Goal: Task Accomplishment & Management: Manage account settings

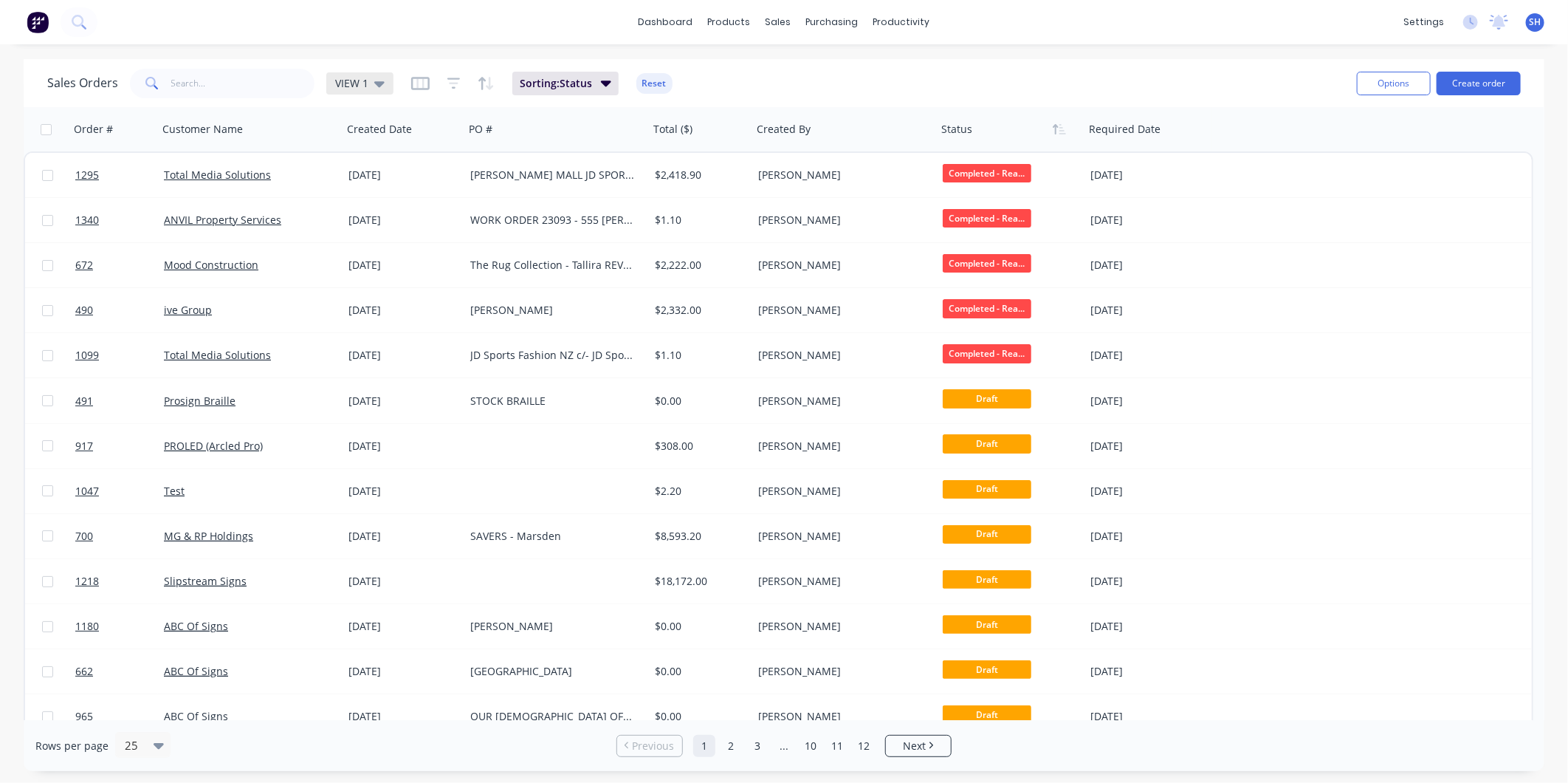
drag, startPoint x: 0, startPoint y: 0, endPoint x: 362, endPoint y: 83, distance: 371.4
click at [362, 83] on span "VIEW 1" at bounding box center [352, 83] width 33 height 16
click at [395, 300] on button "To be Invoiced" at bounding box center [415, 298] width 169 height 17
click at [370, 76] on div "VIEW 1" at bounding box center [360, 83] width 50 height 13
click at [395, 291] on button "To be Invoiced" at bounding box center [415, 298] width 169 height 17
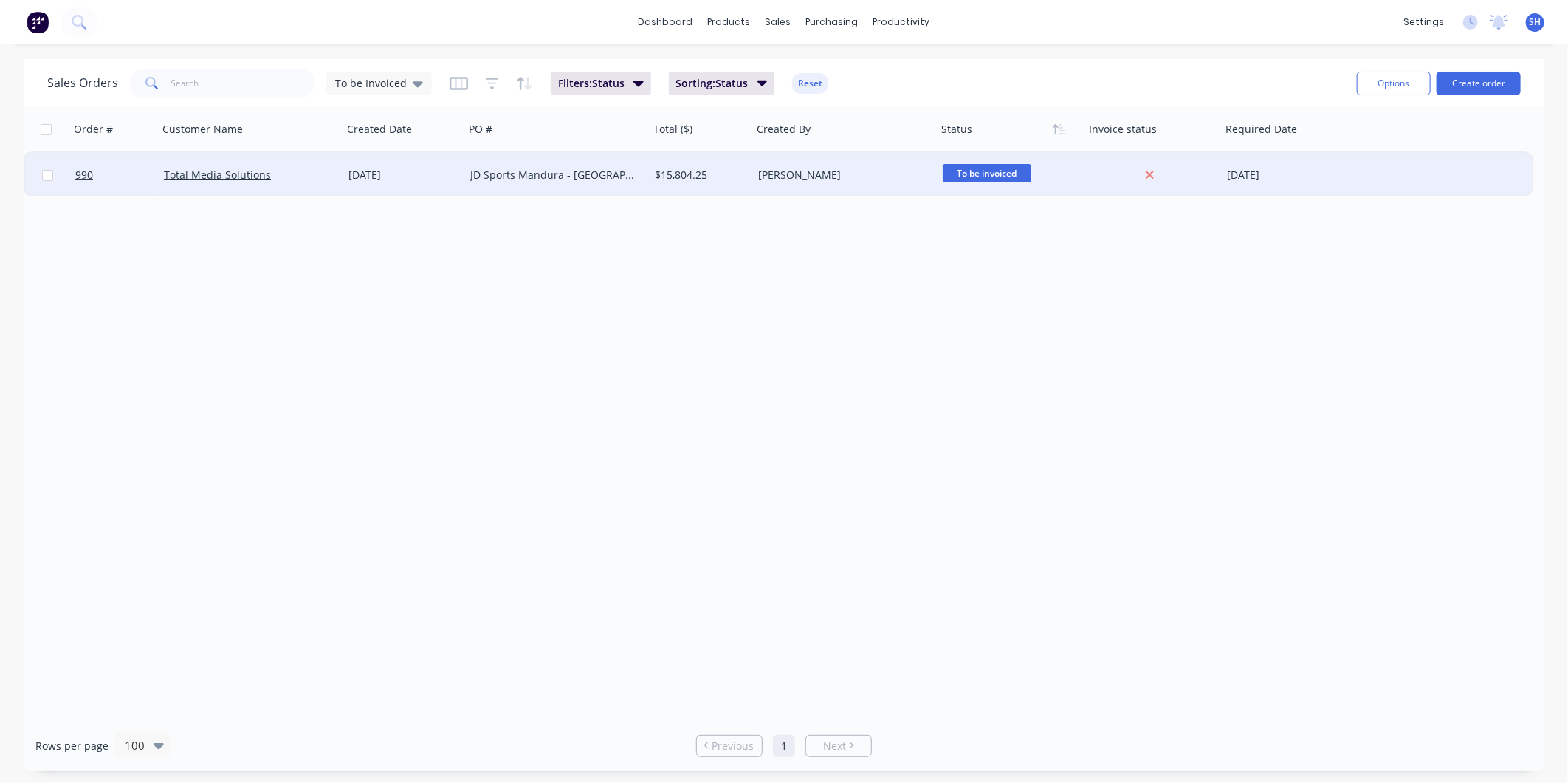
click at [315, 176] on div "Total Media Solutions" at bounding box center [246, 175] width 164 height 15
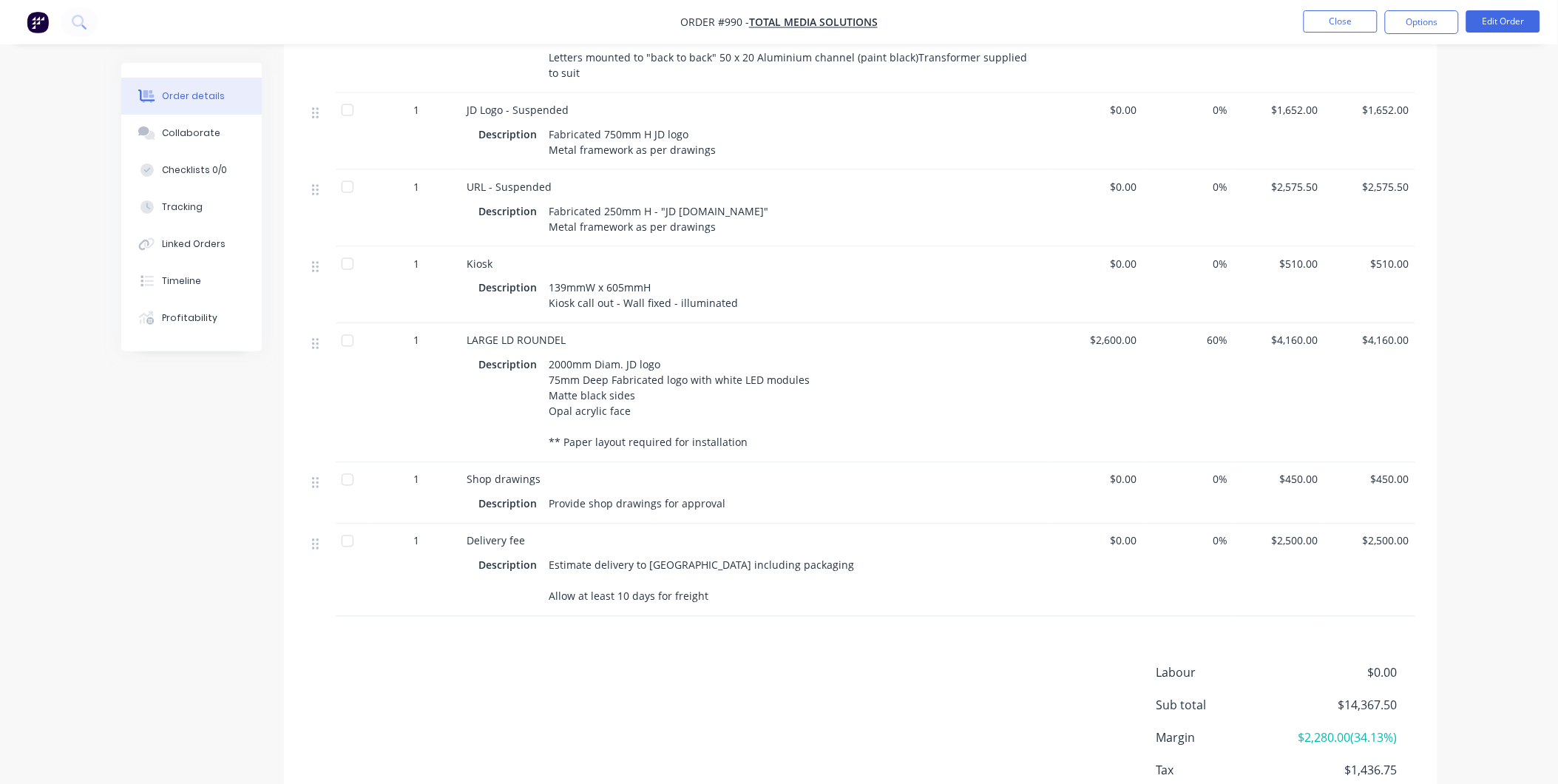
scroll to position [837, 0]
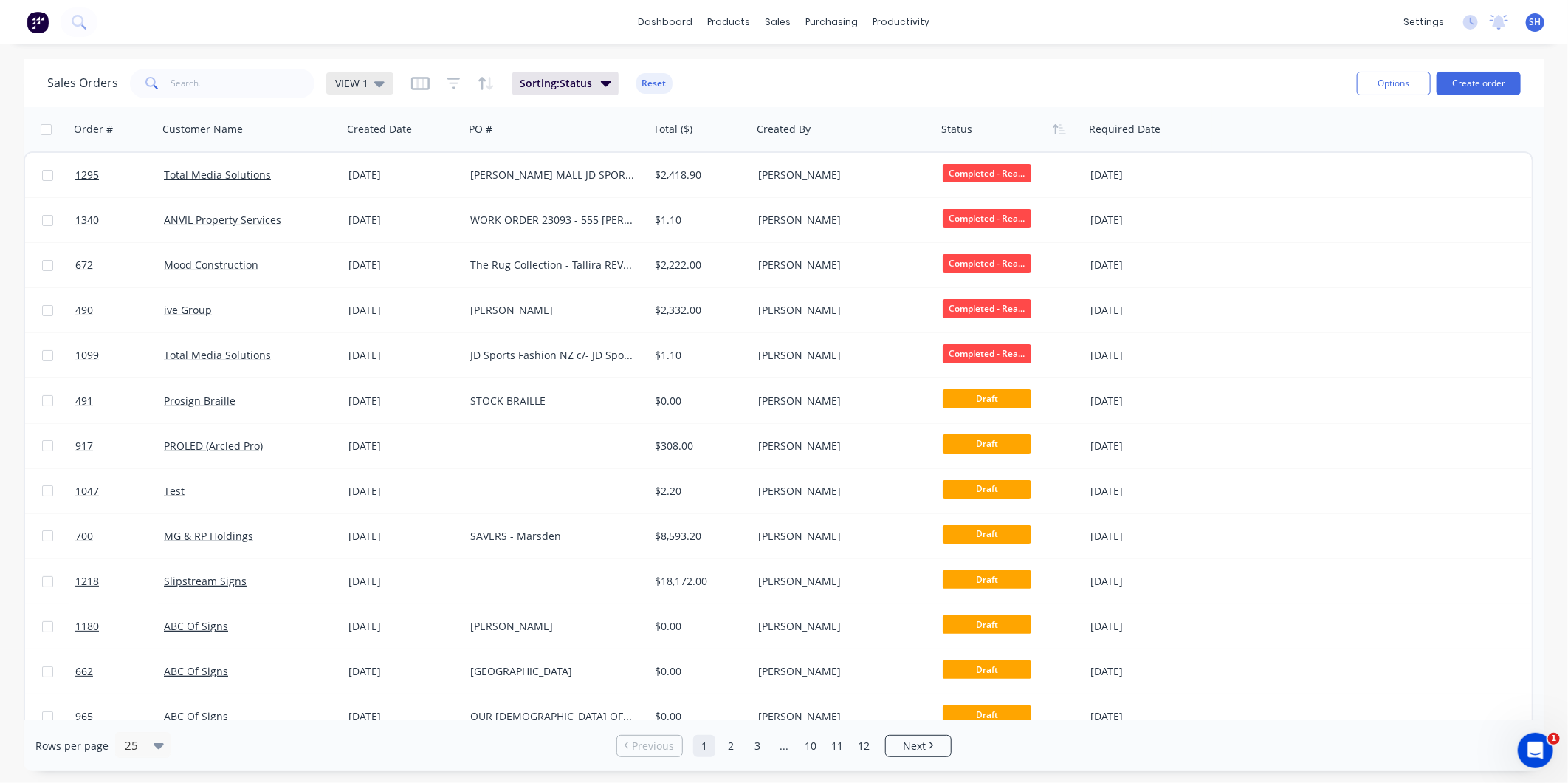
click at [352, 76] on span "VIEW 1" at bounding box center [352, 83] width 33 height 16
click at [382, 290] on button "To be Invoiced" at bounding box center [415, 298] width 169 height 17
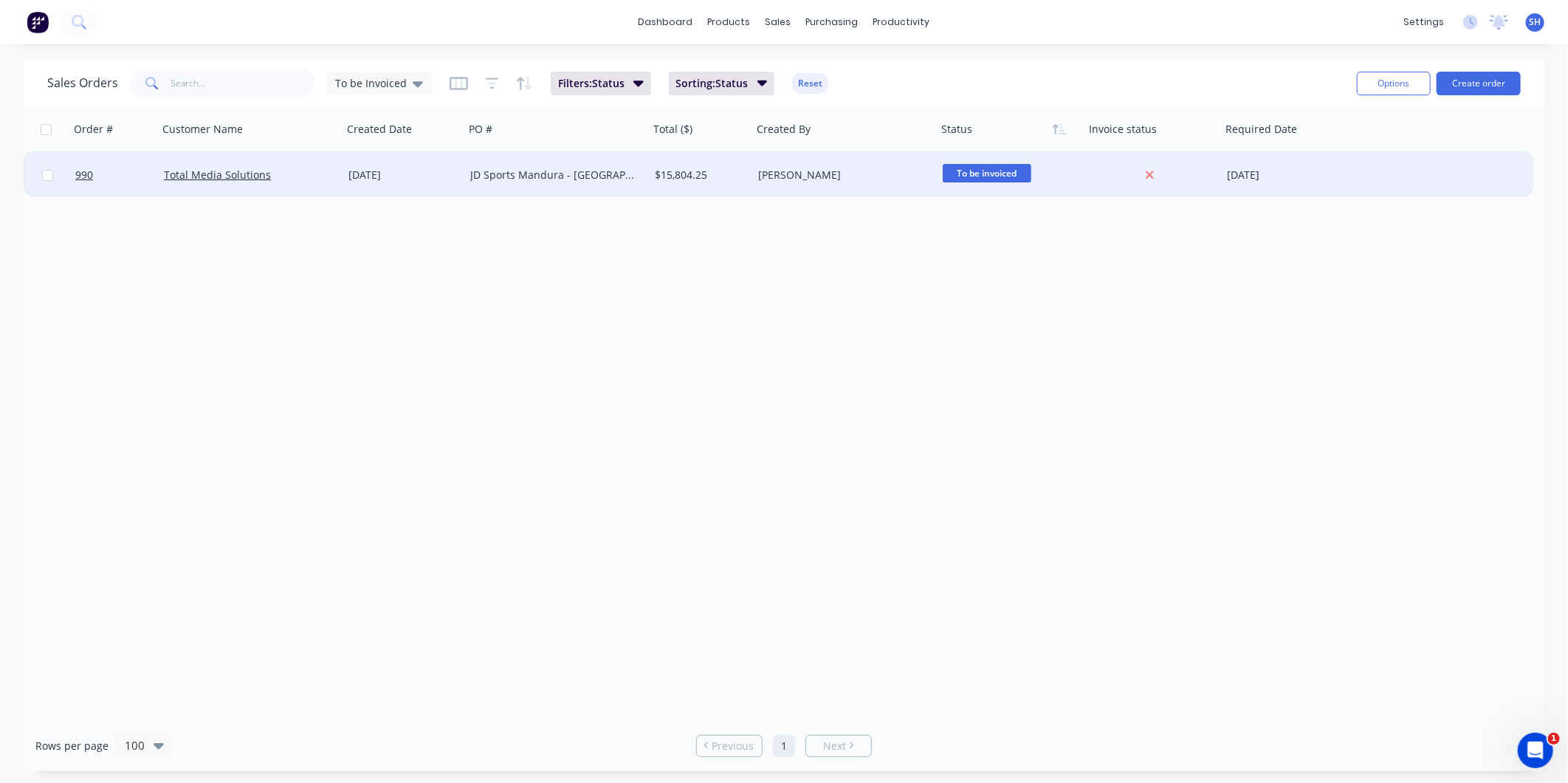
click at [525, 180] on div "JD Sports Mandura - [GEOGRAPHIC_DATA]" at bounding box center [552, 175] width 164 height 15
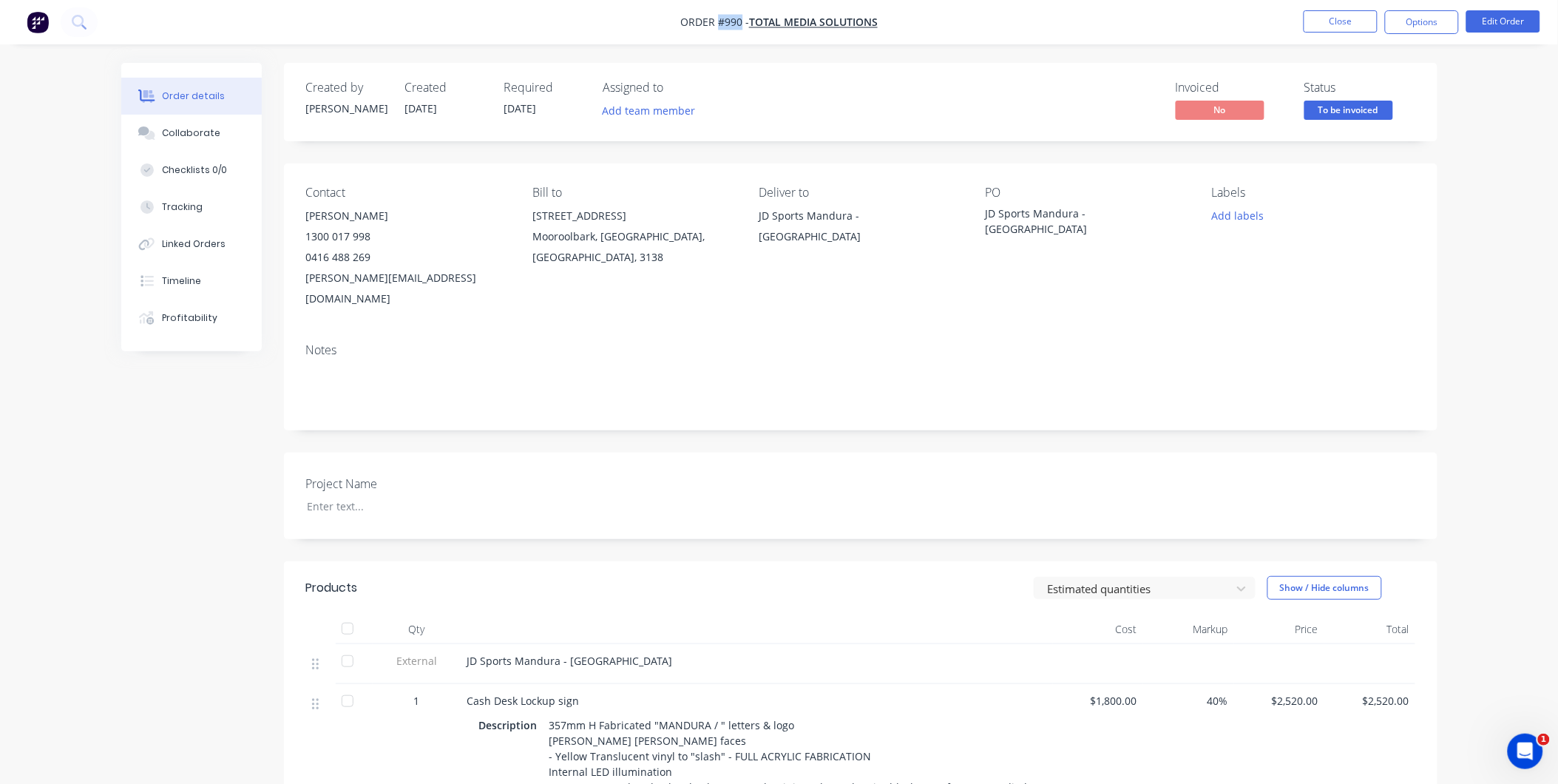
drag, startPoint x: 742, startPoint y: 21, endPoint x: 715, endPoint y: 24, distance: 27.2
click at [715, 24] on span "Order #990 -" at bounding box center [714, 23] width 69 height 14
copy span "#990"
drag, startPoint x: 1104, startPoint y: 210, endPoint x: 981, endPoint y: 211, distance: 123.0
click at [981, 211] on div "Contact [PERSON_NAME] [PHONE_NUMBER] [EMAIL_ADDRESS][DOMAIN_NAME] Bill to [STRE…" at bounding box center [861, 247] width 1153 height 168
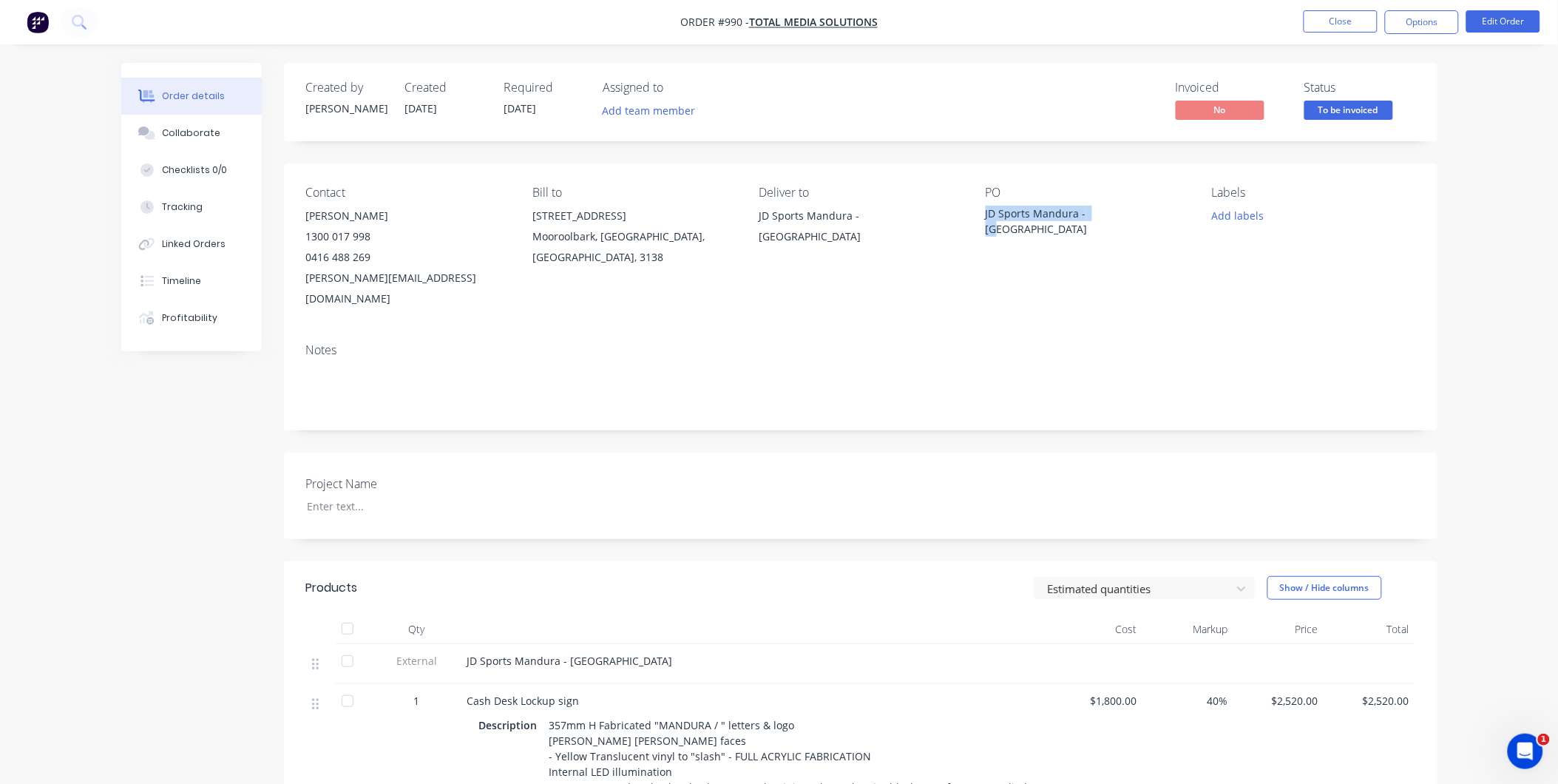
copy div "JD Sports Mandura - [GEOGRAPHIC_DATA]"
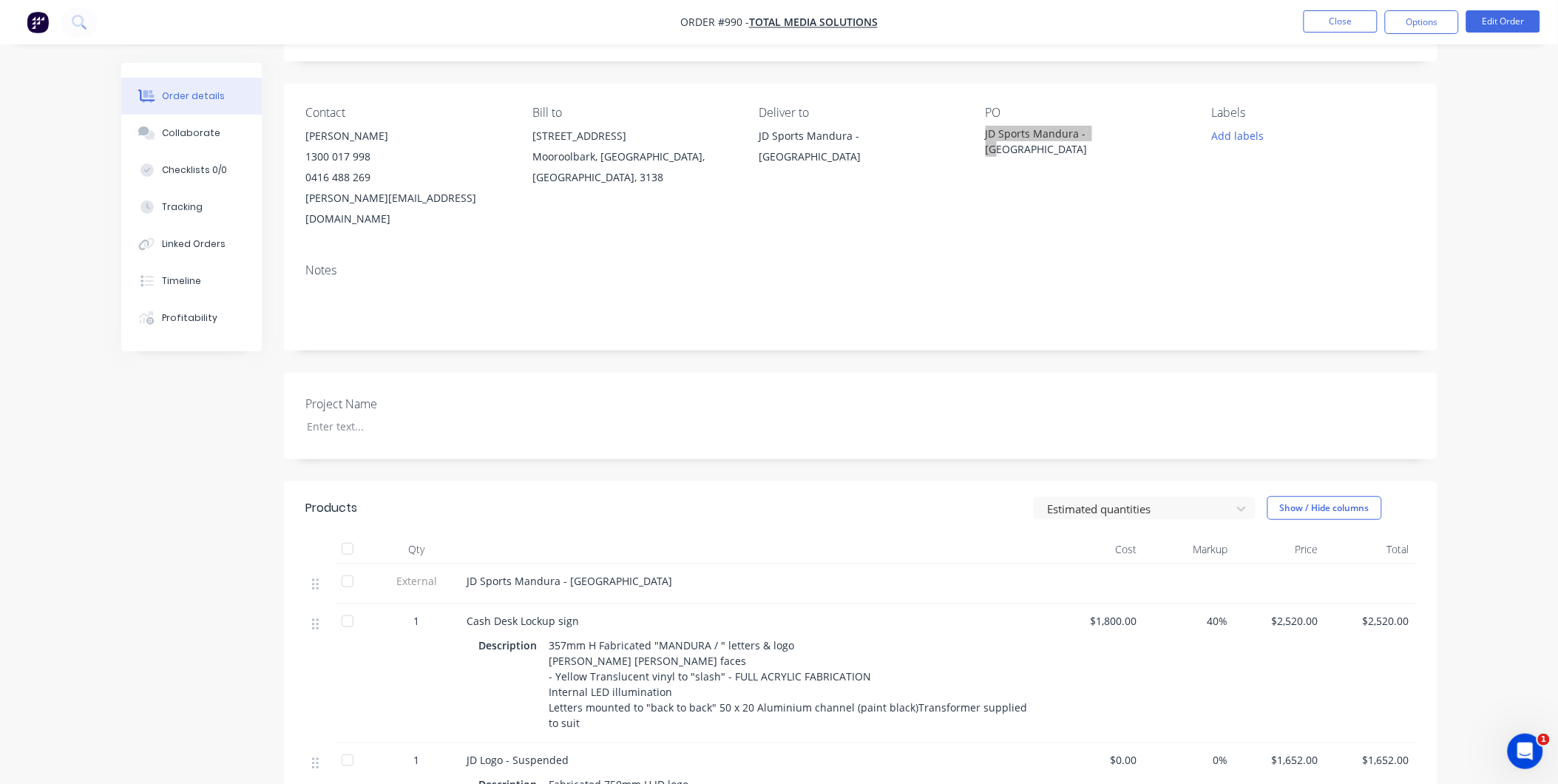
scroll to position [328, 0]
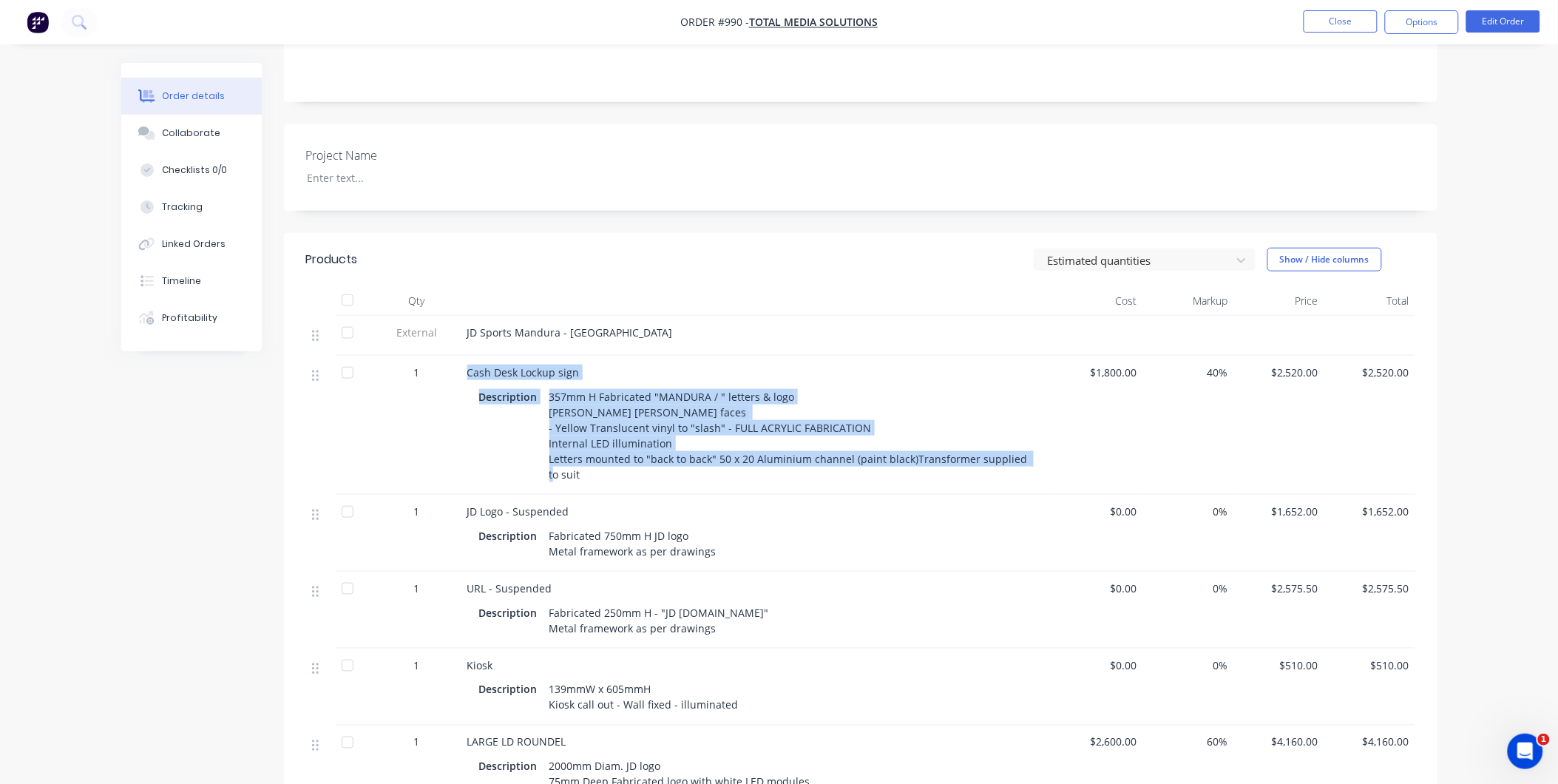
drag, startPoint x: 466, startPoint y: 348, endPoint x: 634, endPoint y: 476, distance: 211.2
click at [634, 476] on div "Cash Desk Lockup sign Description 357mm H Fabricated "MANDURA / " letters & log…" at bounding box center [757, 425] width 592 height 139
copy div "Cash Desk Lockup sign Description 357mm H Fabricated "MANDURA / " letters & log…"
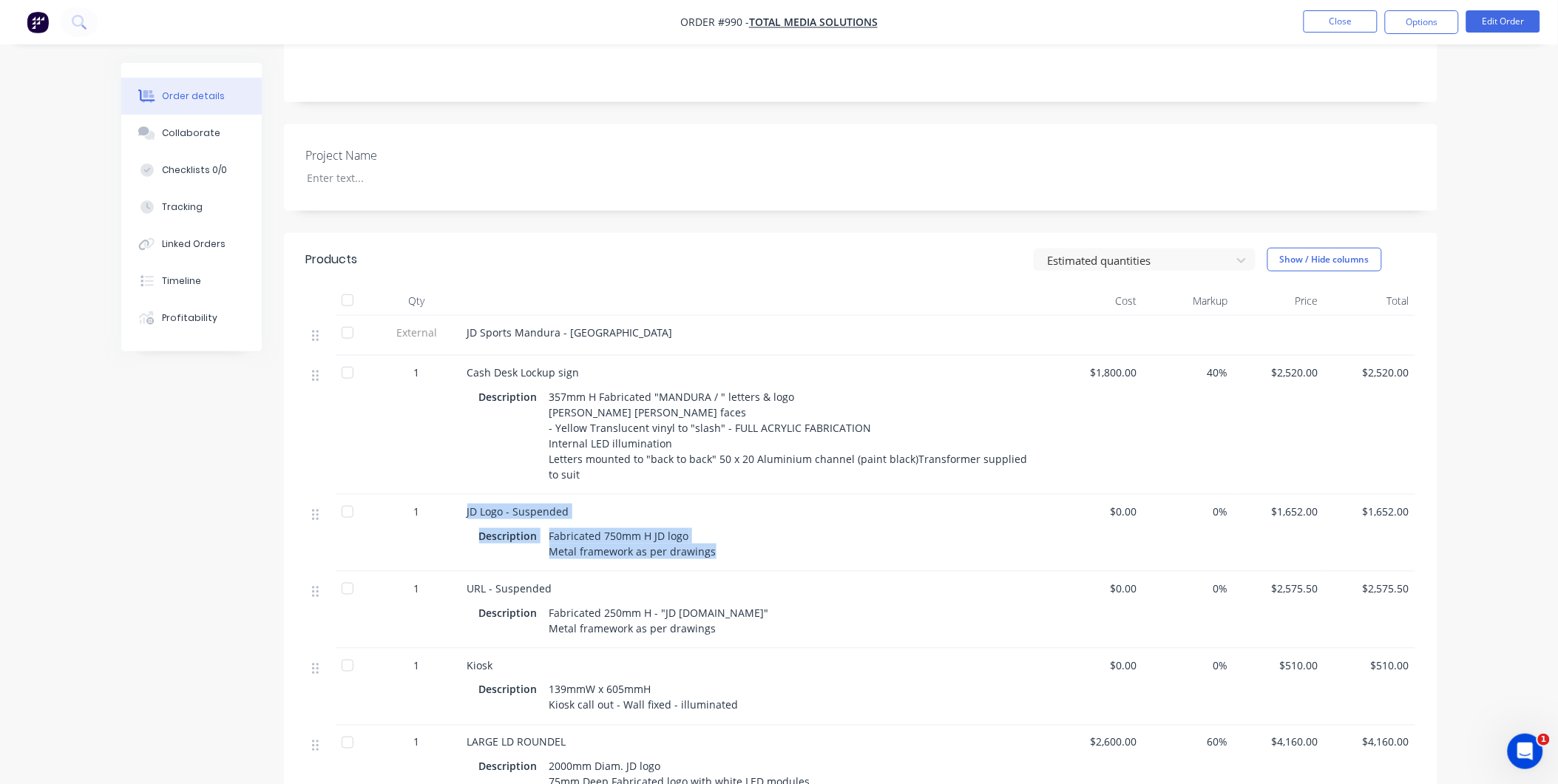
drag, startPoint x: 465, startPoint y: 504, endPoint x: 723, endPoint y: 560, distance: 264.0
click at [723, 560] on div "JD Logo - Suspended Description Fabricated 750mm H JD logo Metal framework as p…" at bounding box center [757, 532] width 592 height 77
copy div "JD Logo - Suspended Description Fabricated 750mm H JD logo Metal framework as p…"
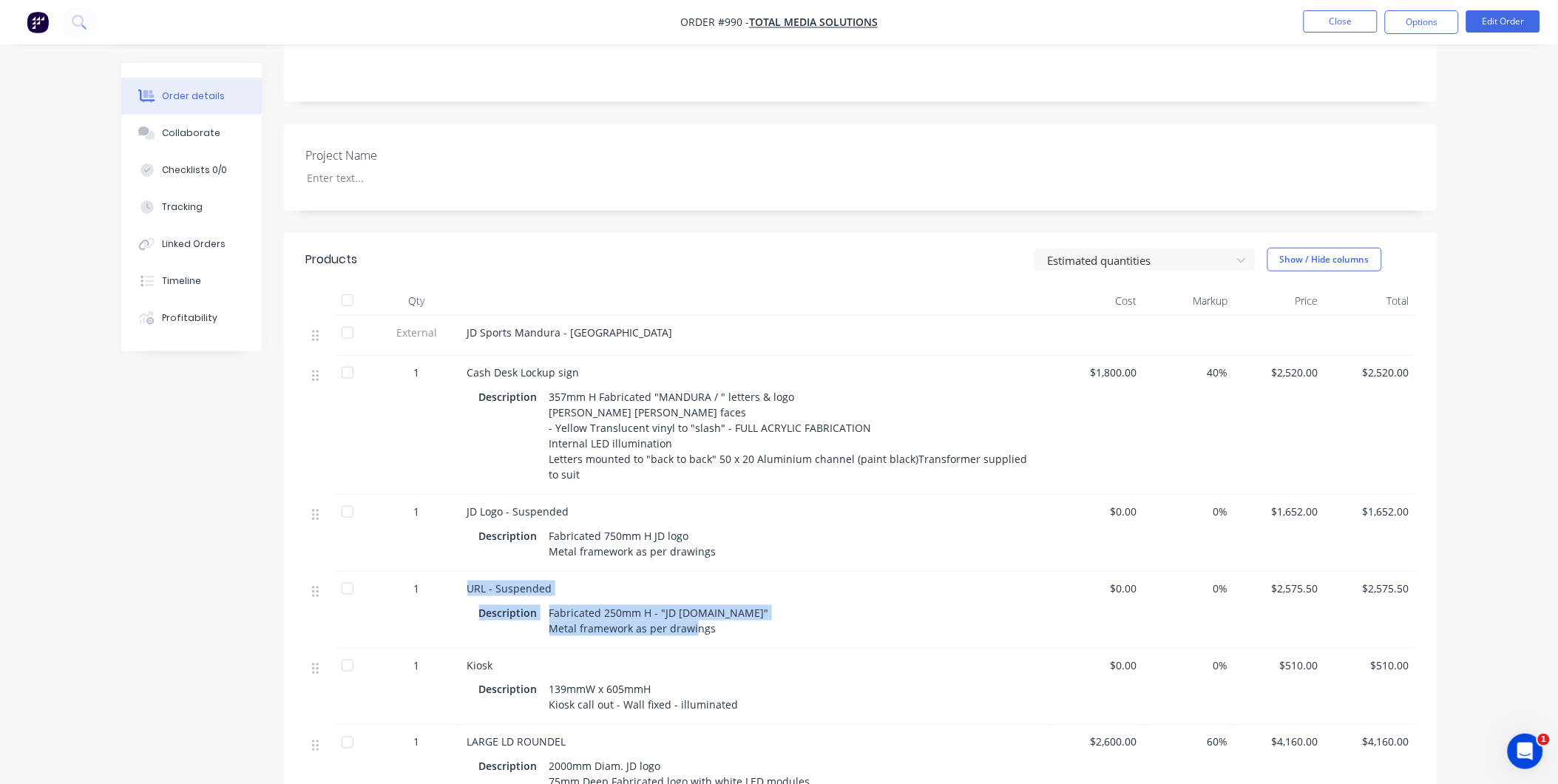
drag, startPoint x: 466, startPoint y: 583, endPoint x: 718, endPoint y: 640, distance: 258.4
click at [718, 640] on div "URL - Suspended Description Fabricated 250mm H - "JD [DOMAIN_NAME]" Metal frame…" at bounding box center [757, 610] width 592 height 77
copy div "URL - Suspended Description Fabricated 250mm H - "JD [DOMAIN_NAME]" Metal frame…"
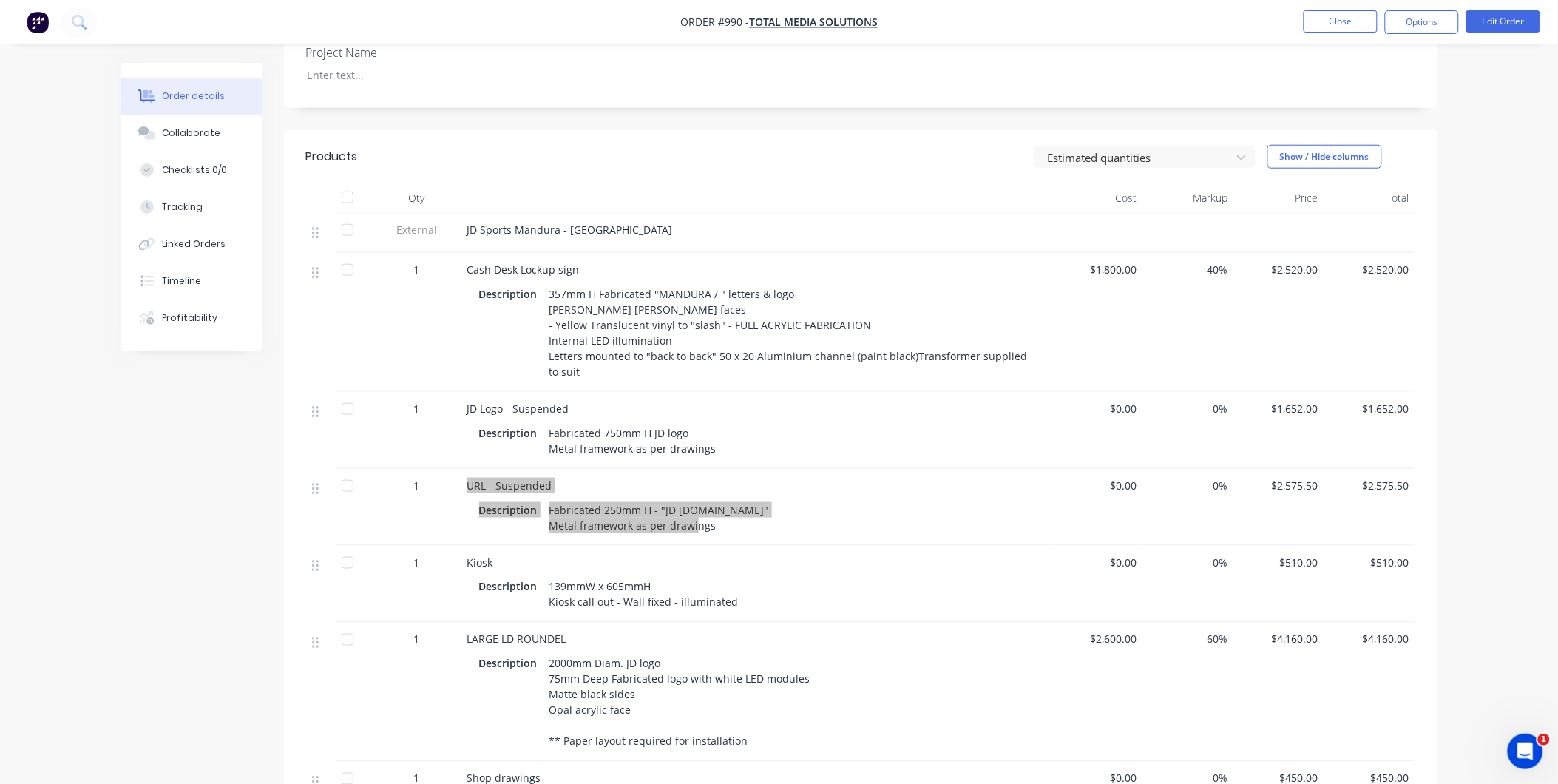
scroll to position [656, 0]
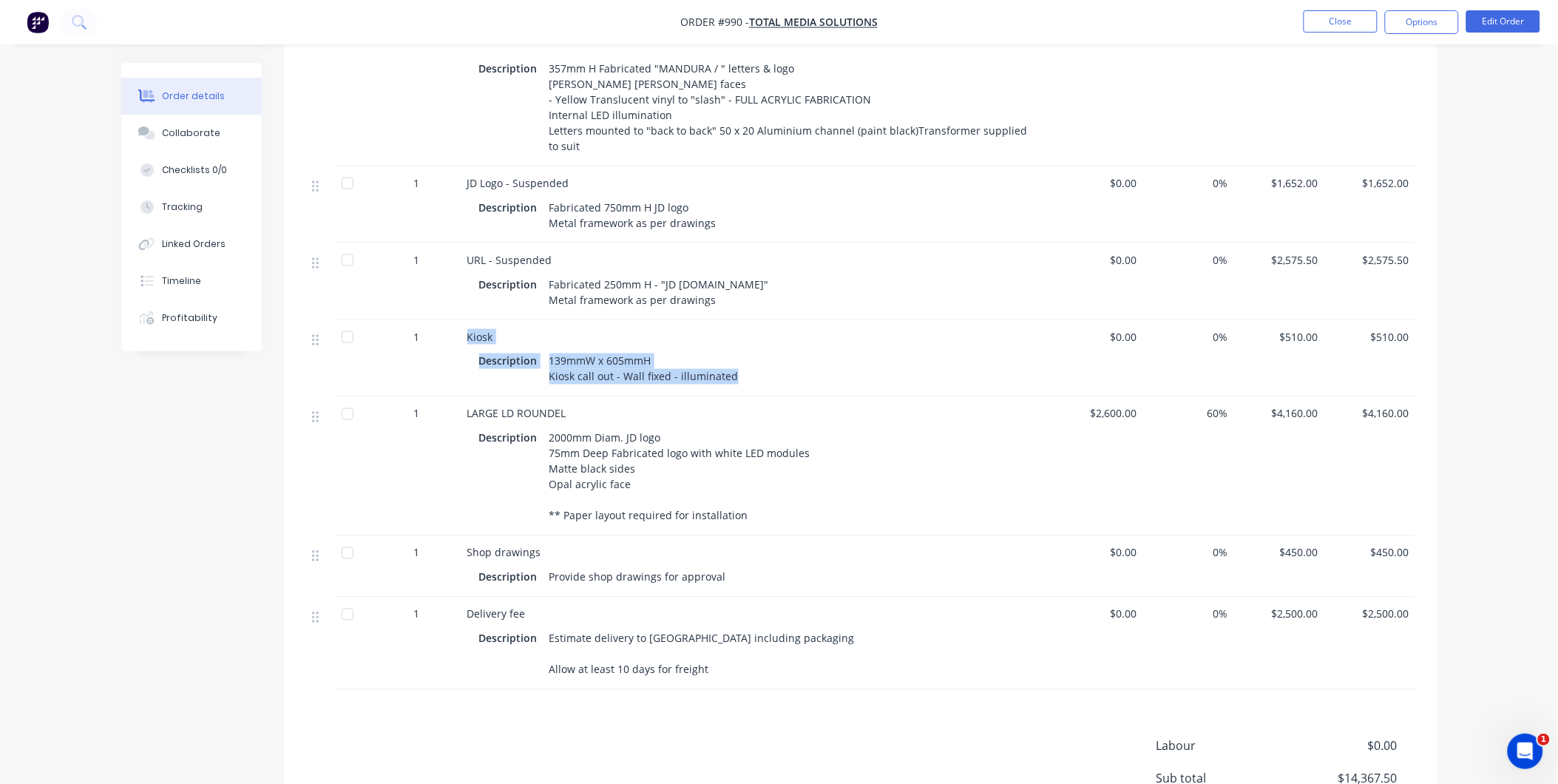
drag, startPoint x: 466, startPoint y: 327, endPoint x: 748, endPoint y: 368, distance: 285.0
click at [748, 368] on div "Kiosk Description 139mmW x 605mmH Kiosk call out - Wall fixed - illuminated" at bounding box center [757, 358] width 592 height 77
copy div "Kiosk Description 139mmW x 605mmH Kiosk call out - Wall fixed - illuminated"
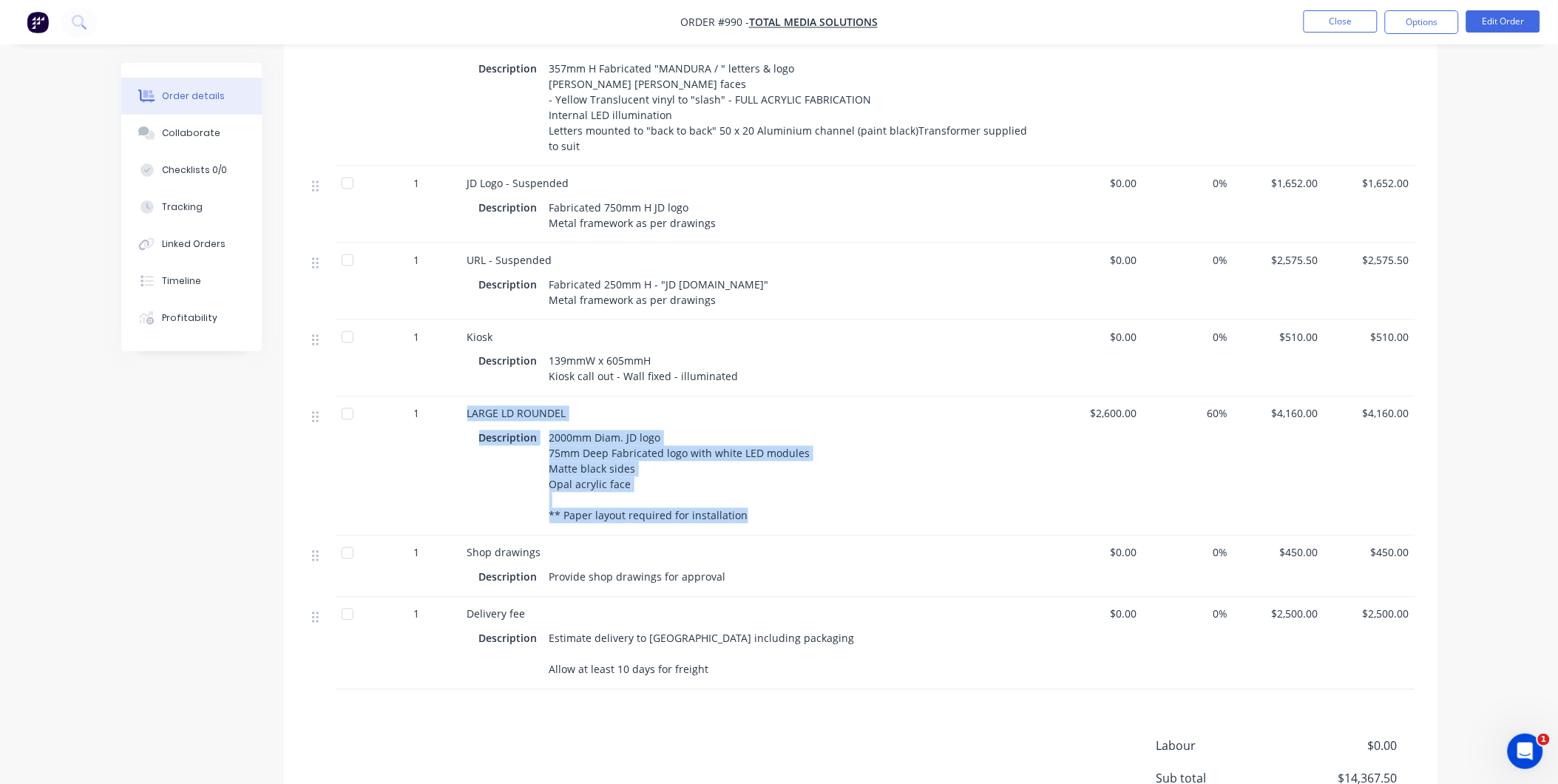
drag, startPoint x: 466, startPoint y: 407, endPoint x: 773, endPoint y: 510, distance: 323.8
click at [773, 510] on div "LARGE LD ROUNDEL Description 2000mm Diam. JD logo 75mm Deep Fabricated logo wit…" at bounding box center [757, 466] width 592 height 139
copy div "LARGE LD ROUNDEL Description 2000mm Diam. JD logo 75mm Deep Fabricated logo wit…"
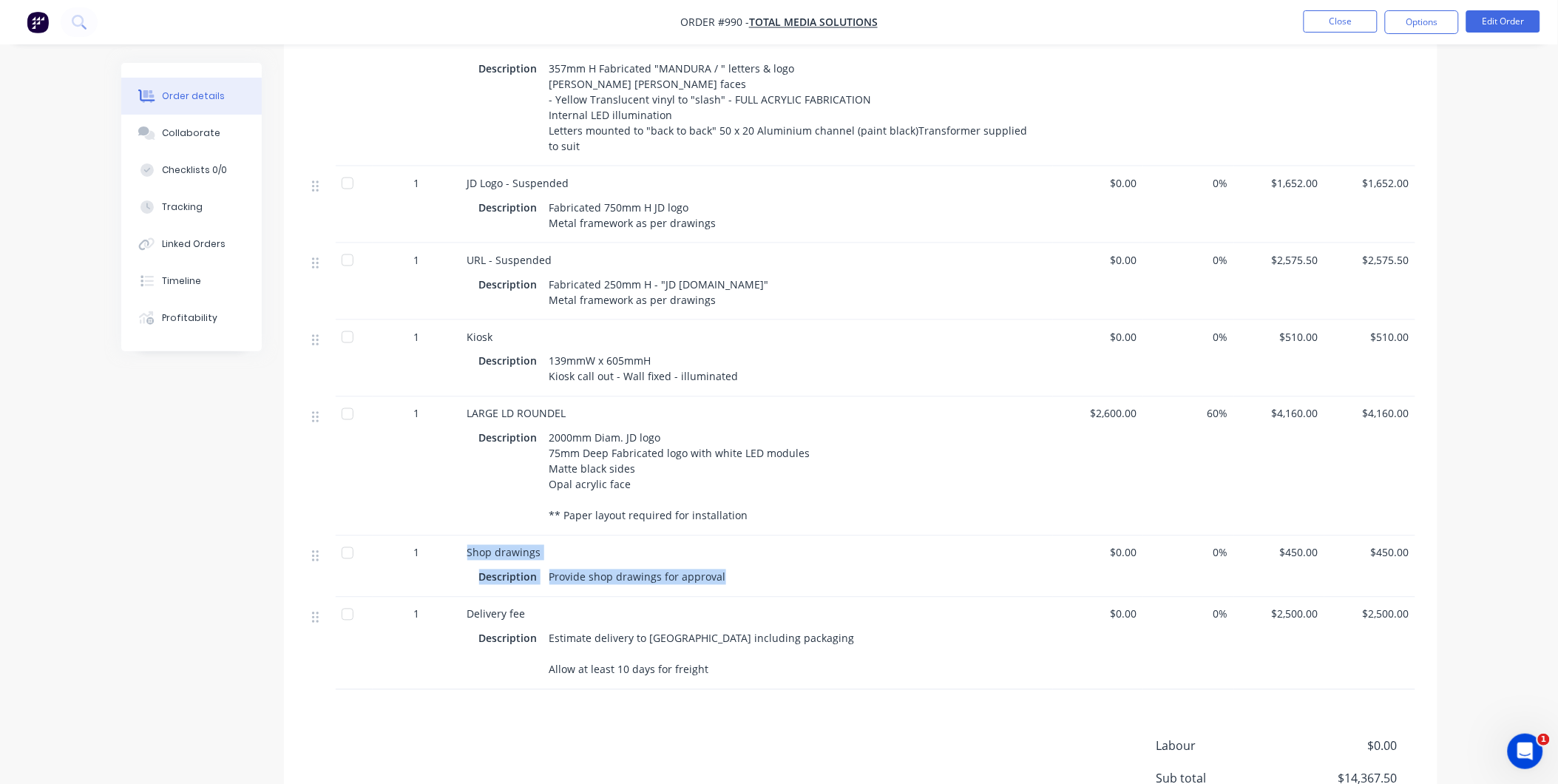
drag, startPoint x: 464, startPoint y: 563, endPoint x: 749, endPoint y: 586, distance: 285.9
click at [749, 586] on div "Shop drawings Description Provide shop drawings for approval" at bounding box center [757, 567] width 592 height 62
copy div "Shop drawings Description Provide shop drawings for approval"
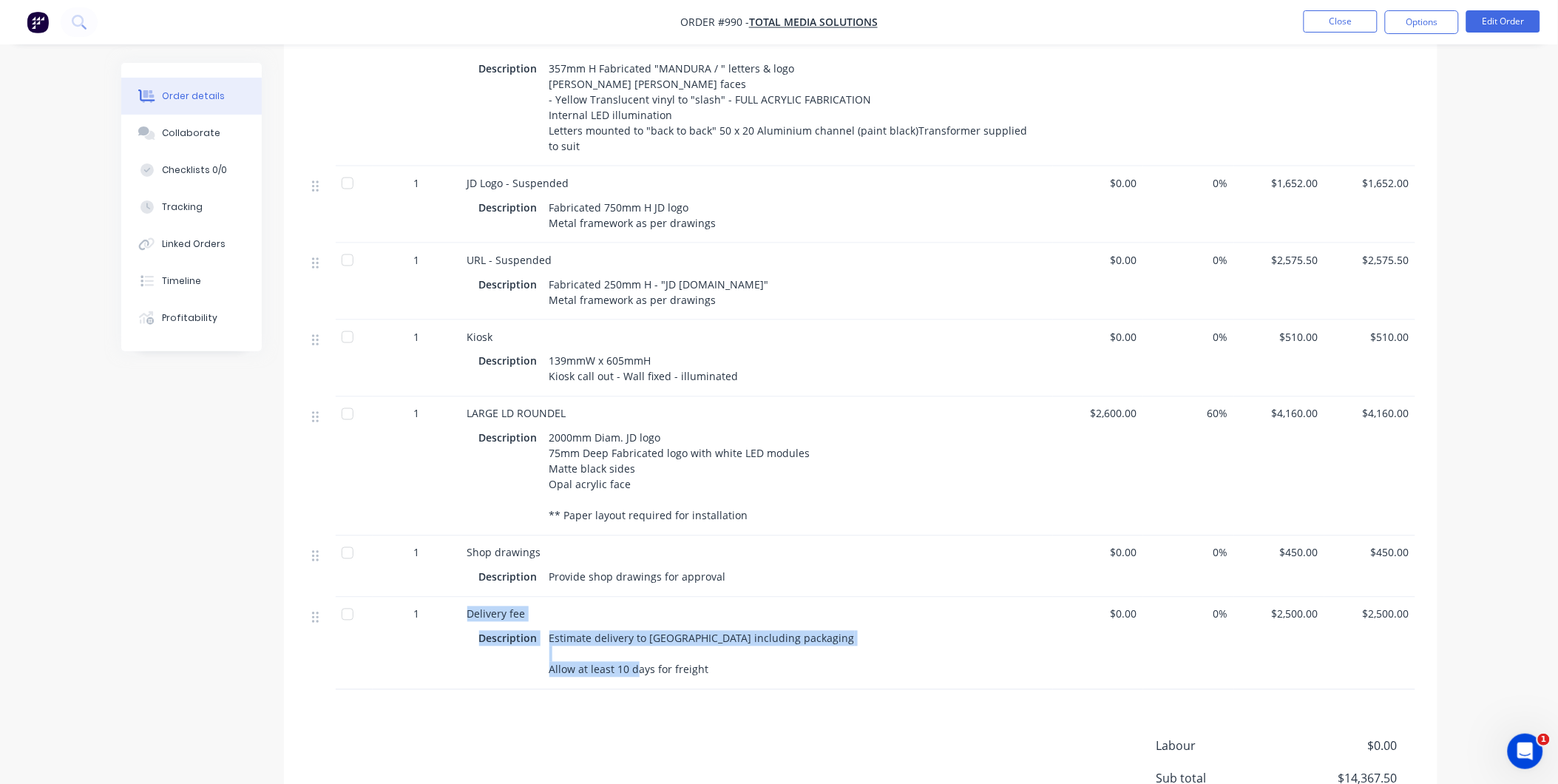
drag, startPoint x: 468, startPoint y: 623, endPoint x: 770, endPoint y: 686, distance: 308.5
click at [770, 686] on div "Delivery fee Description Estimate delivery to [GEOGRAPHIC_DATA] including packa…" at bounding box center [757, 643] width 592 height 92
copy div "Delivery fee Description Estimate delivery to [GEOGRAPHIC_DATA] including packa…"
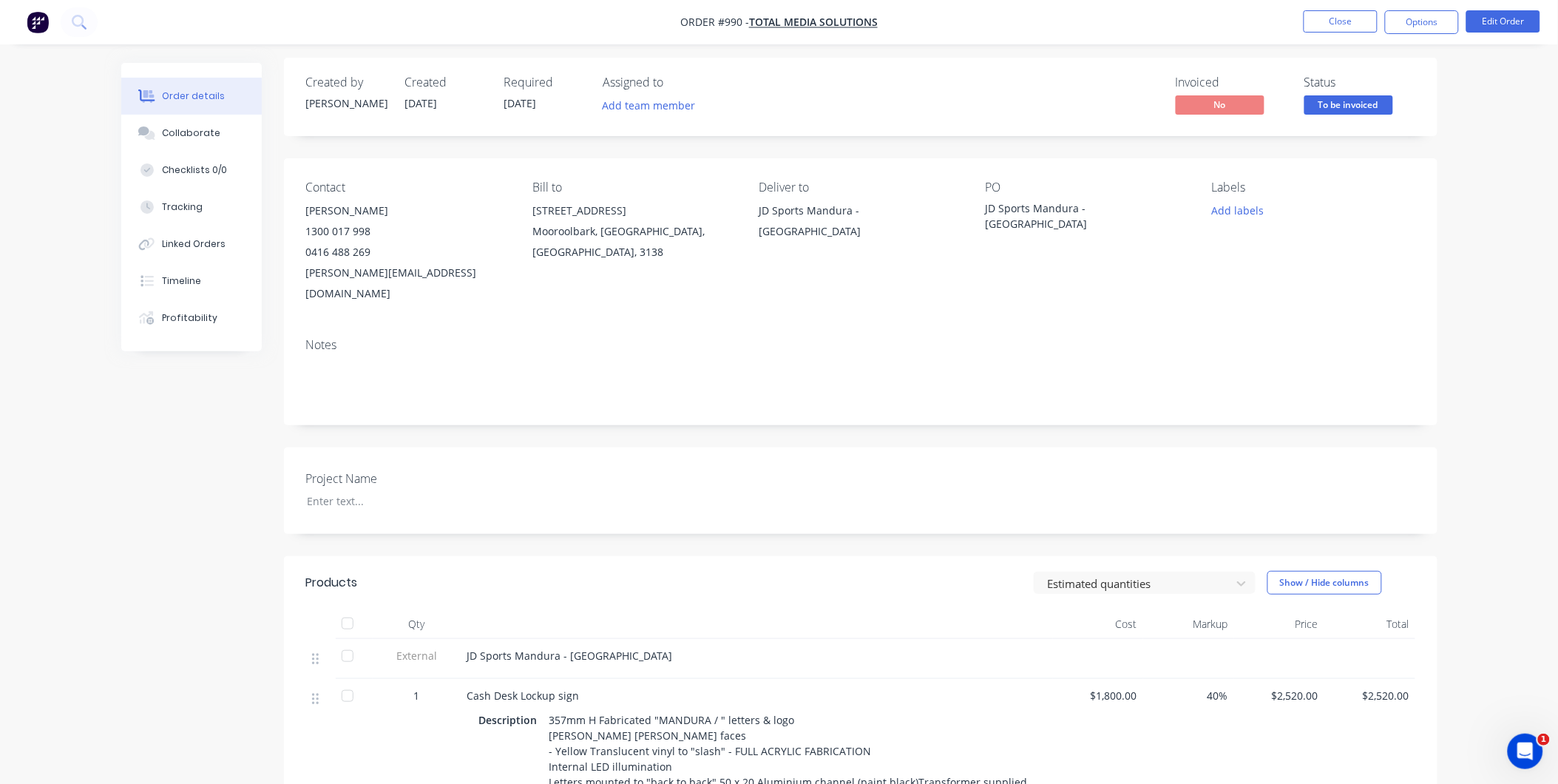
scroll to position [0, 0]
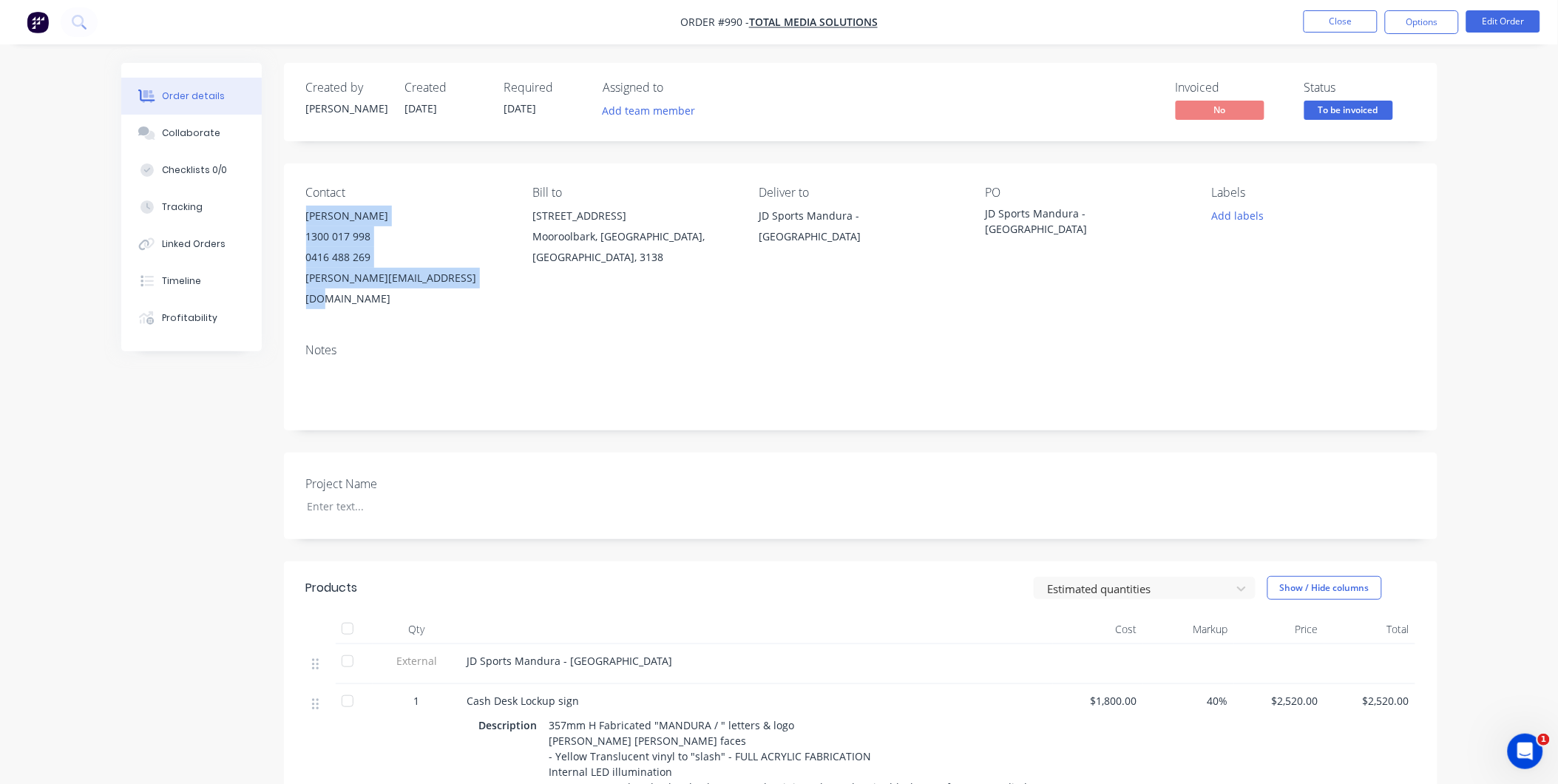
drag, startPoint x: 299, startPoint y: 213, endPoint x: 482, endPoint y: 282, distance: 195.6
click at [482, 282] on div "Contact [PERSON_NAME] [PHONE_NUMBER] [EMAIL_ADDRESS][DOMAIN_NAME] Bill to [STRE…" at bounding box center [861, 247] width 1153 height 168
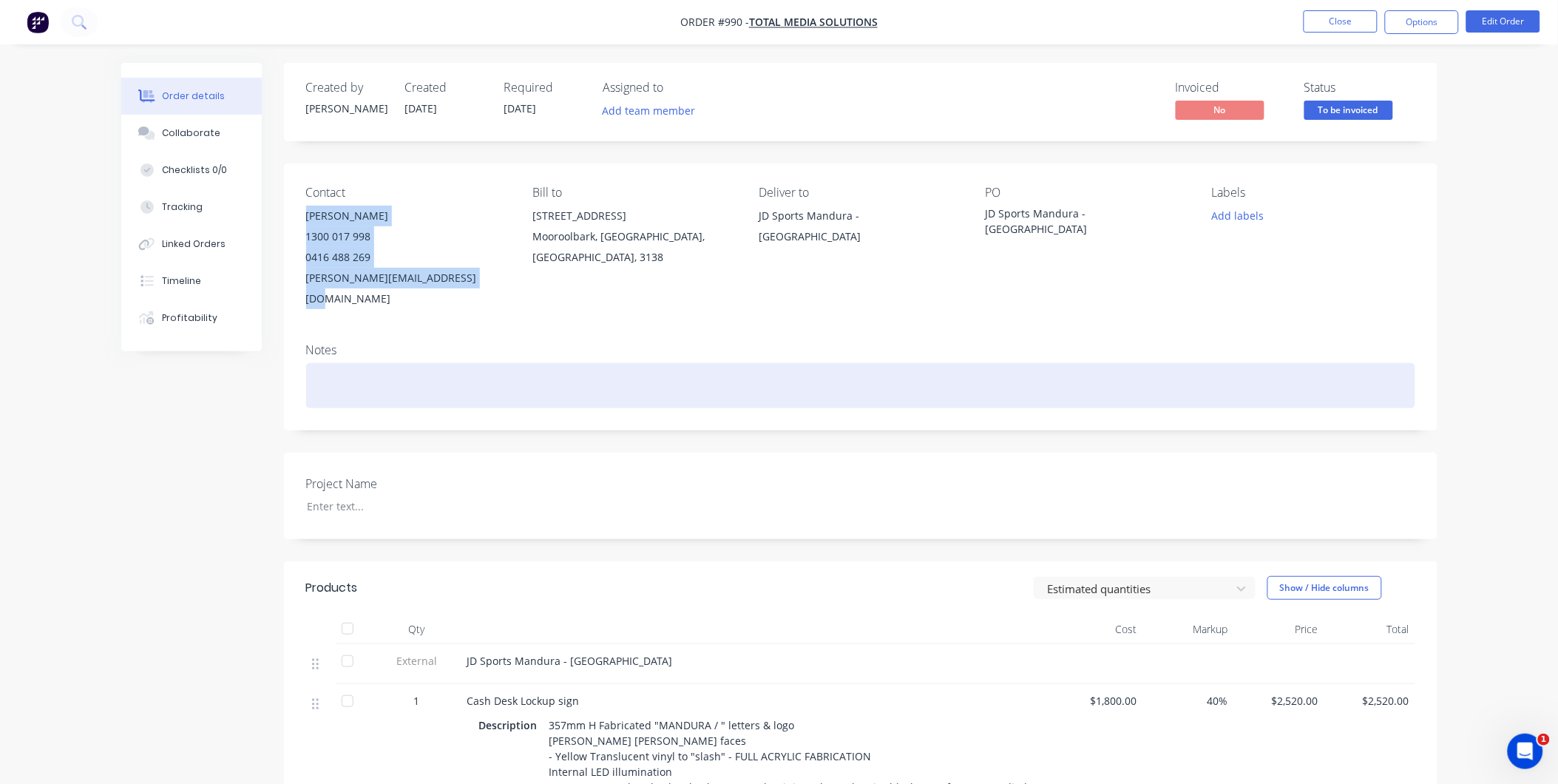
copy div "[PERSON_NAME] 1300 017 998 0416 488 269 [EMAIL_ADDRESS][DOMAIN_NAME]"
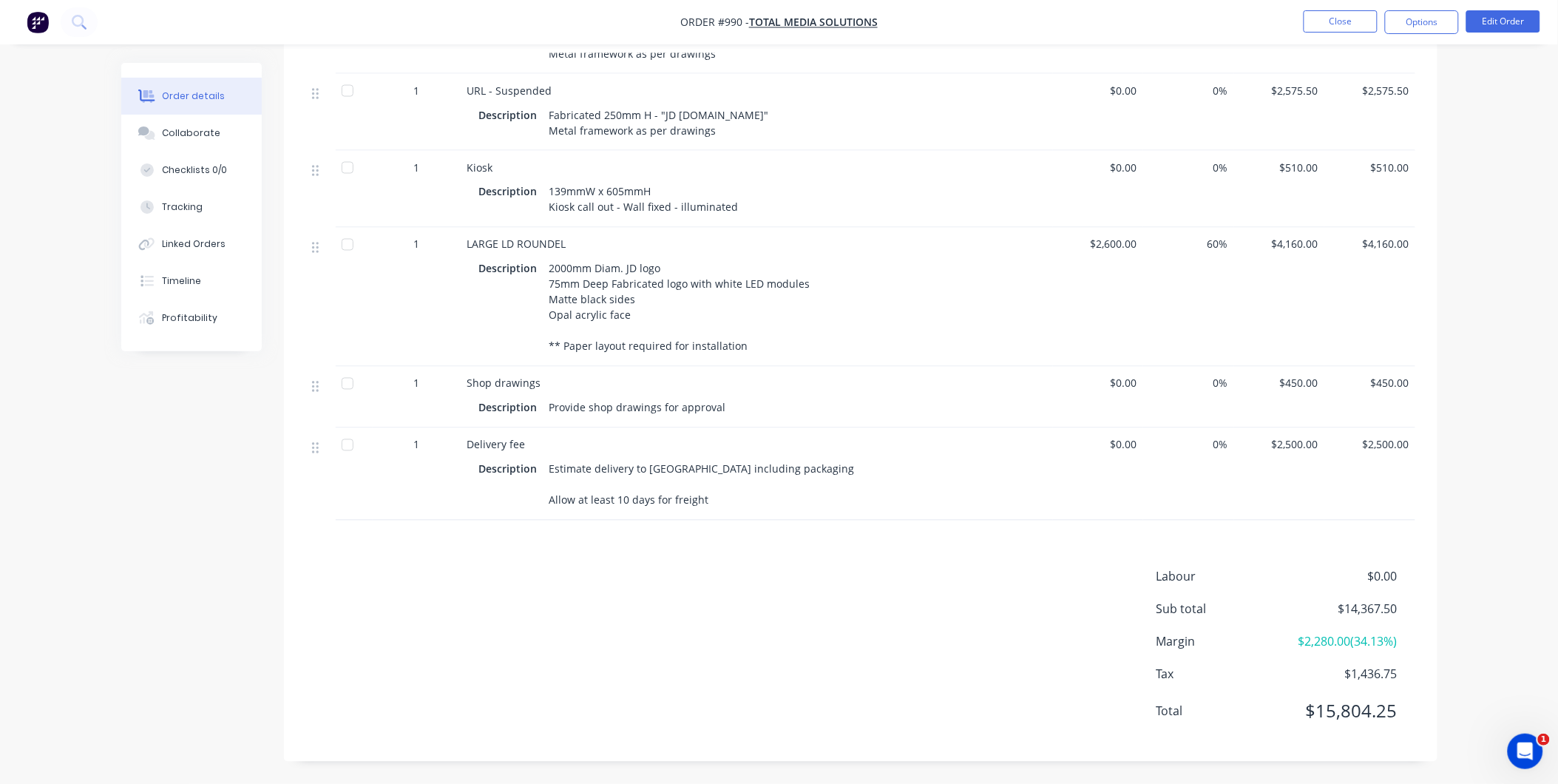
scroll to position [837, 0]
drag, startPoint x: 1423, startPoint y: 23, endPoint x: 1408, endPoint y: 34, distance: 18.6
click at [1422, 23] on button "Options" at bounding box center [1422, 22] width 74 height 24
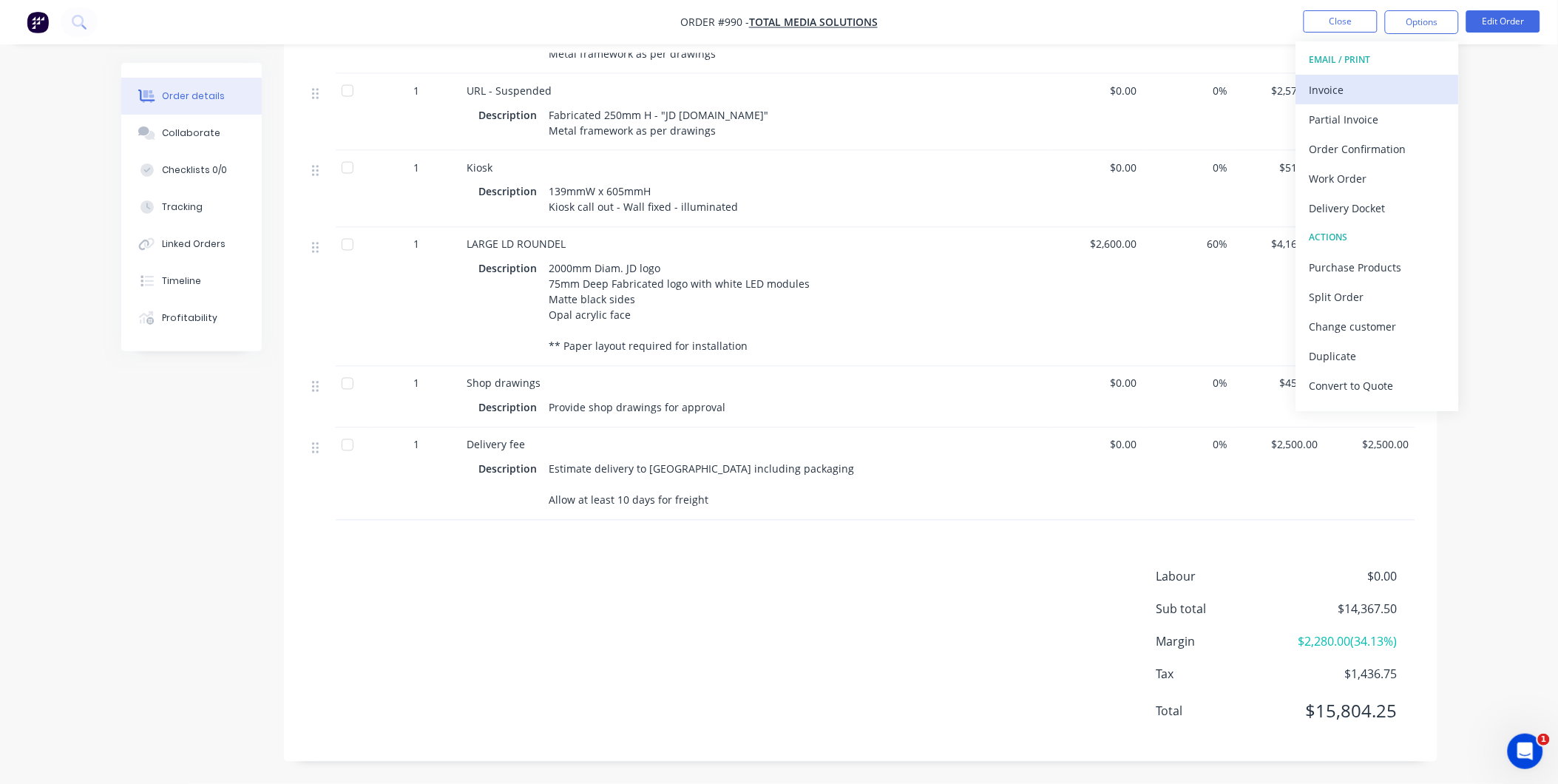
click at [1319, 89] on div "Invoice" at bounding box center [1377, 89] width 136 height 21
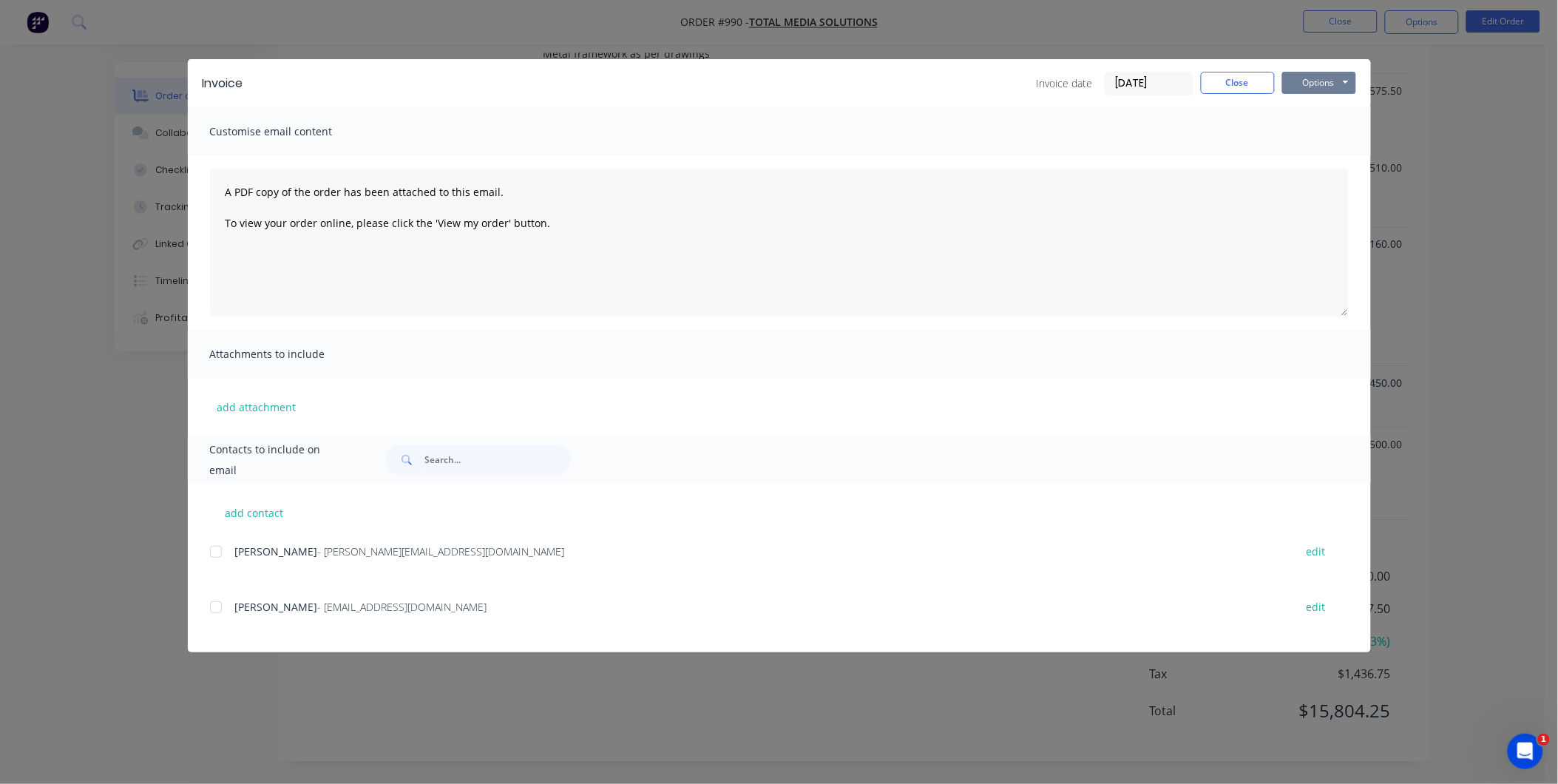
click at [1300, 82] on button "Options" at bounding box center [1319, 83] width 74 height 22
click at [1283, 136] on button "Print" at bounding box center [1329, 133] width 95 height 24
click at [1216, 91] on button "Close" at bounding box center [1238, 83] width 74 height 22
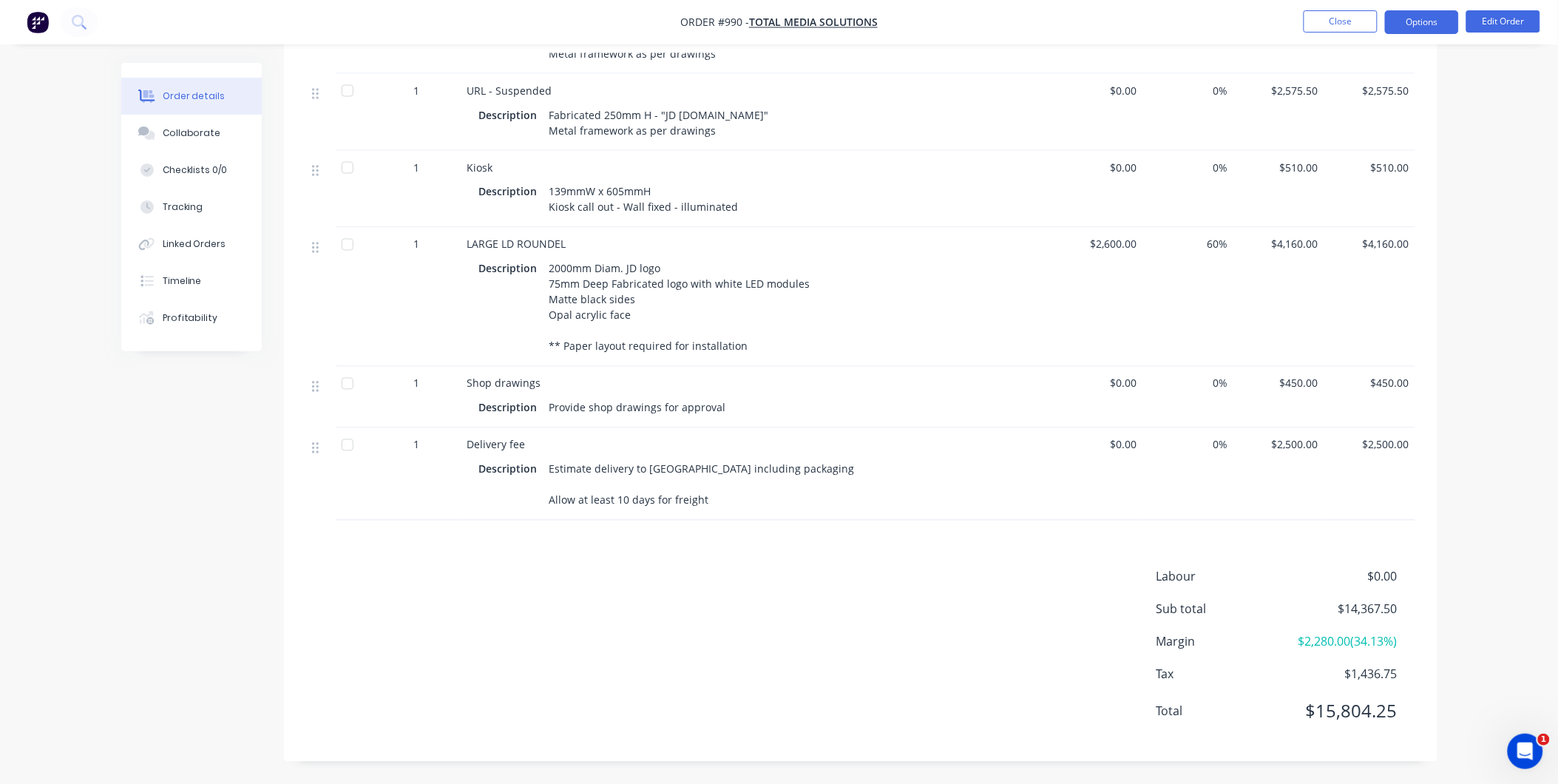
click at [1414, 11] on button "Options" at bounding box center [1422, 22] width 74 height 24
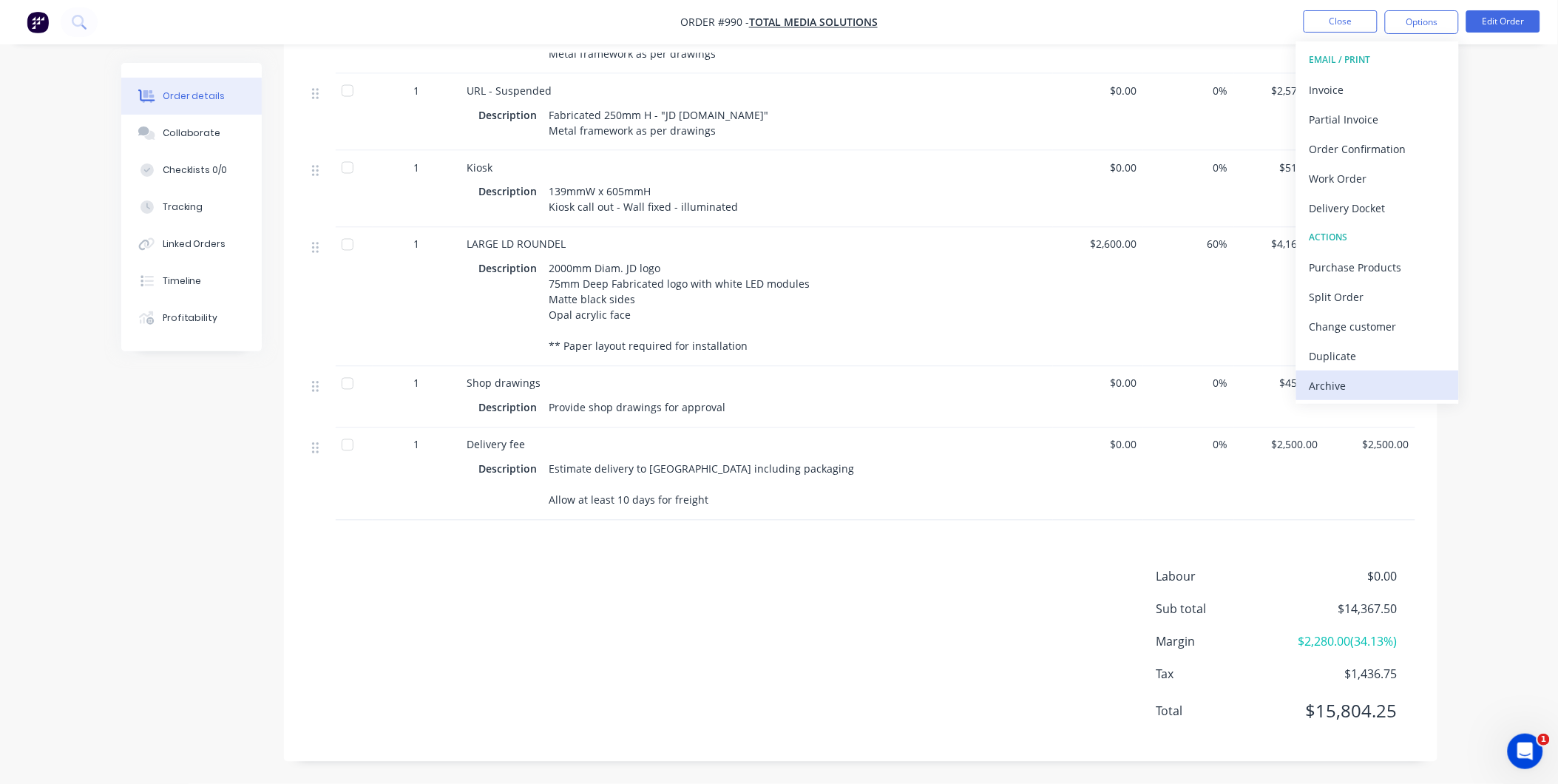
click at [1358, 375] on div "Archive" at bounding box center [1377, 385] width 136 height 21
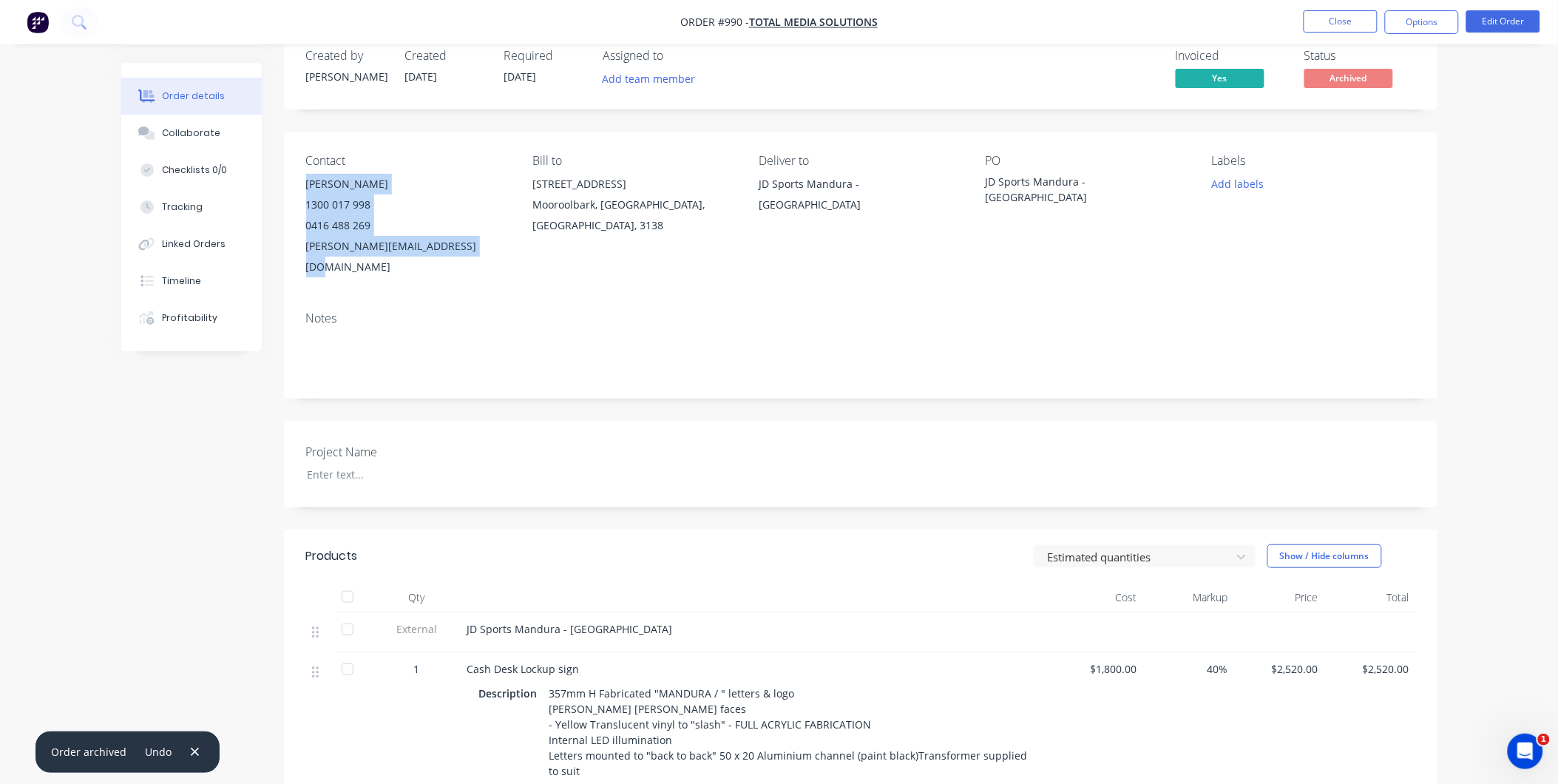
scroll to position [16, 0]
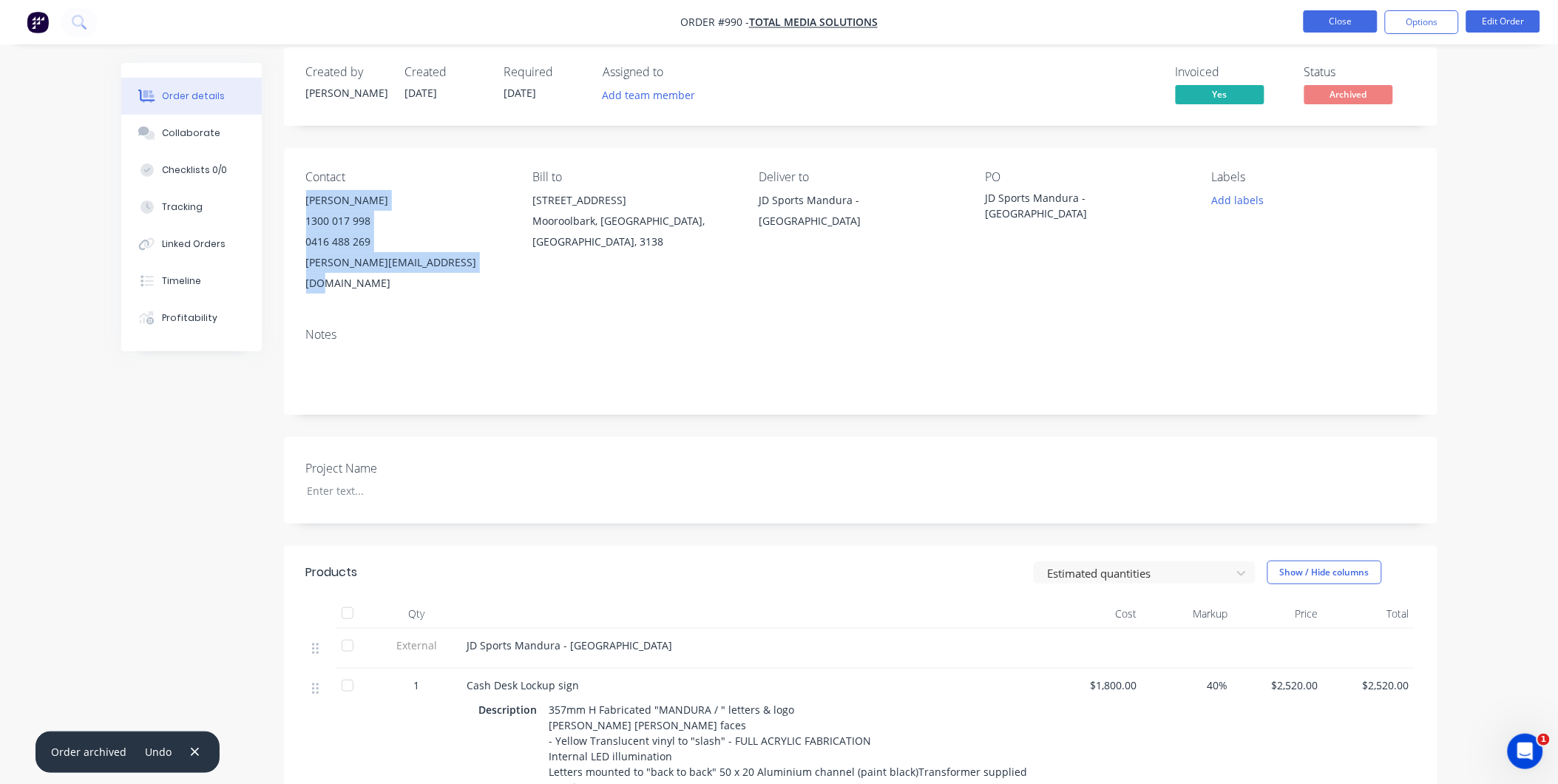
click at [1321, 19] on button "Close" at bounding box center [1341, 21] width 74 height 22
